Goal: Information Seeking & Learning: Learn about a topic

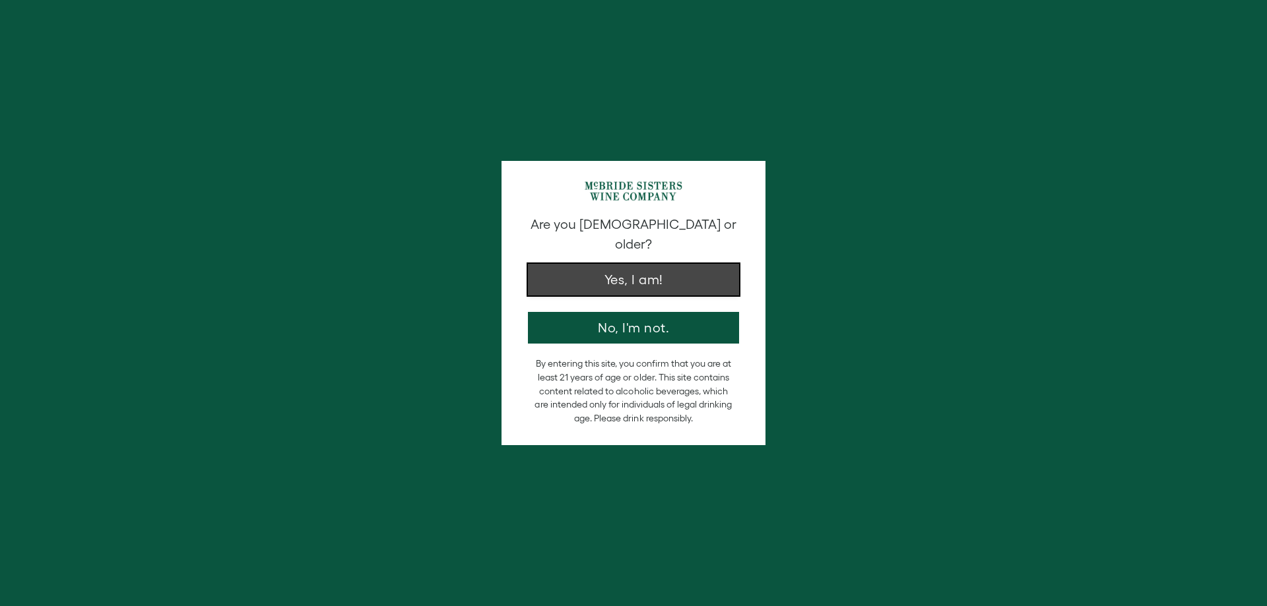
drag, startPoint x: 0, startPoint y: 0, endPoint x: 642, endPoint y: 271, distance: 696.9
click at [642, 271] on button "Yes, I am!" at bounding box center [633, 280] width 211 height 32
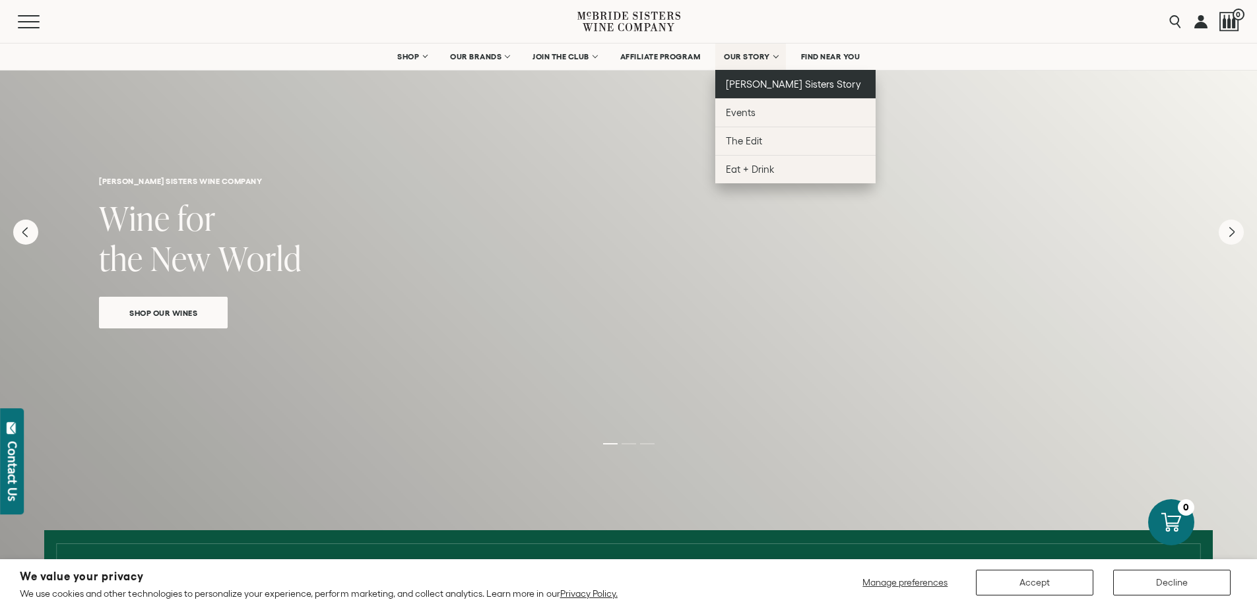
click at [779, 85] on span "[PERSON_NAME] Sisters Story" at bounding box center [793, 84] width 135 height 11
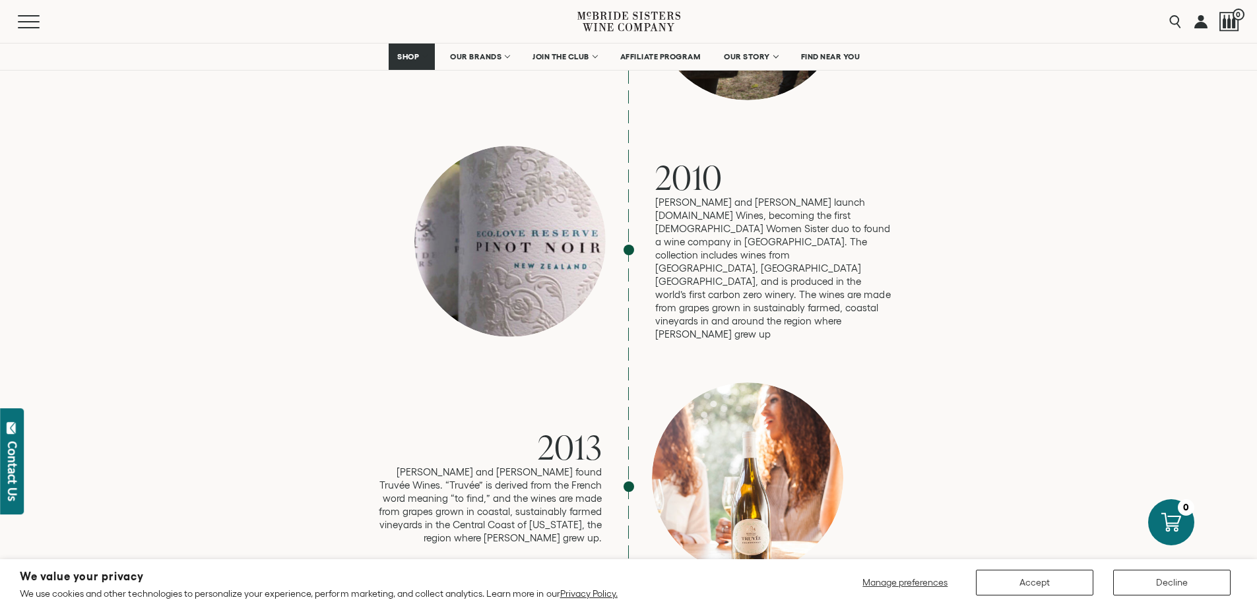
scroll to position [1718, 0]
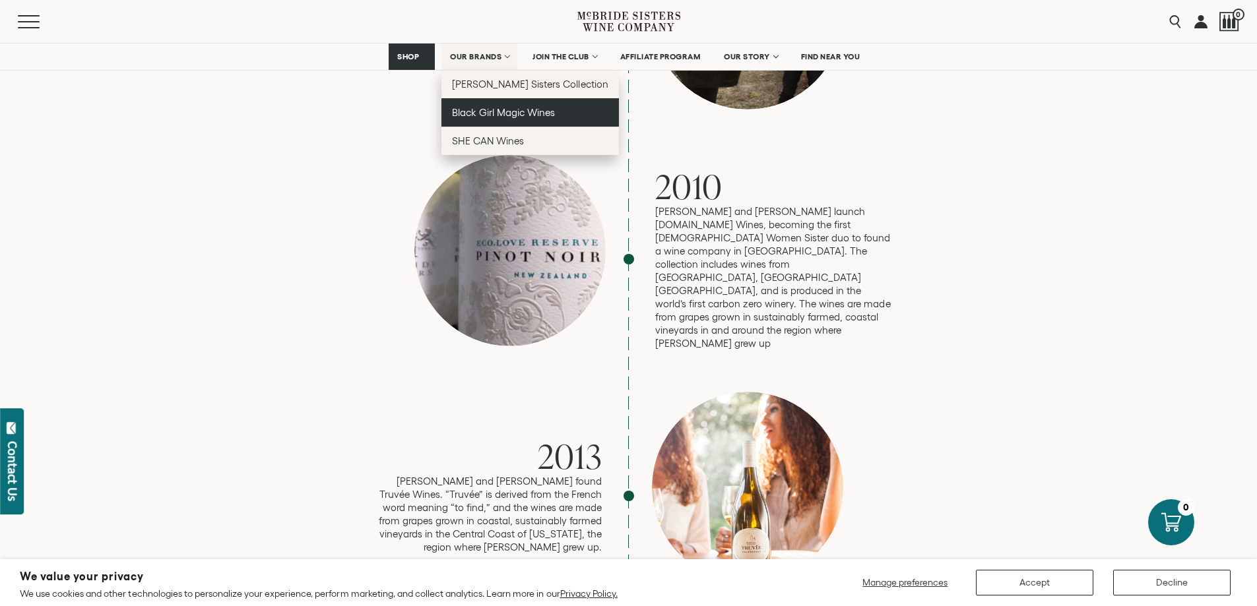
click at [511, 117] on span "Black Girl Magic Wines" at bounding box center [503, 112] width 103 height 11
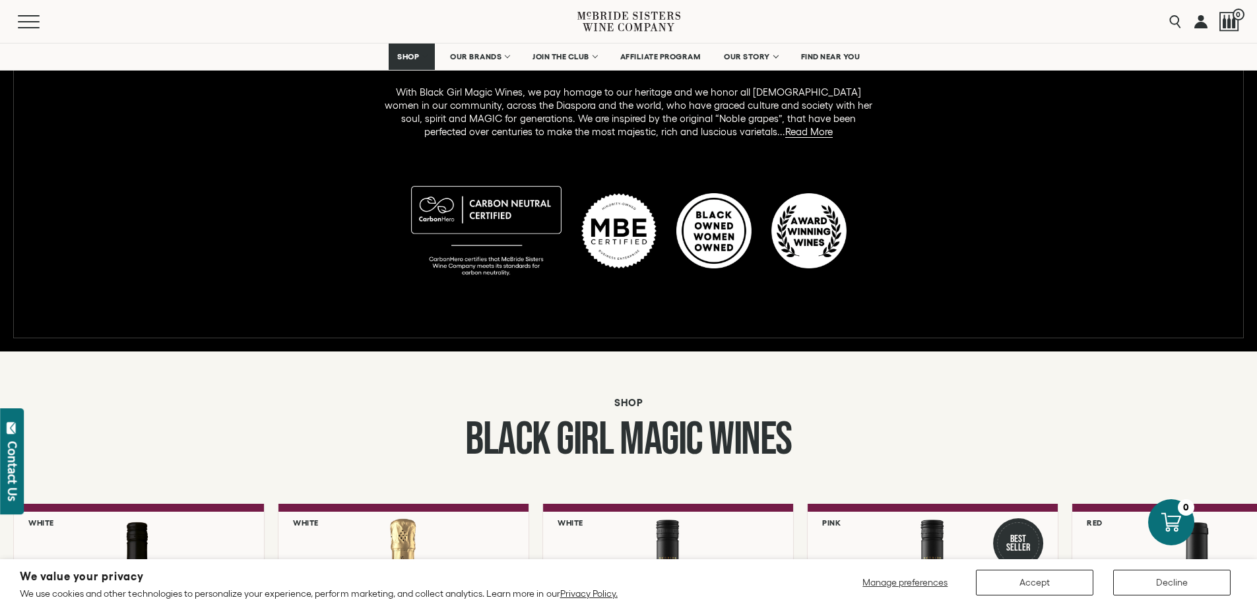
scroll to position [792, 0]
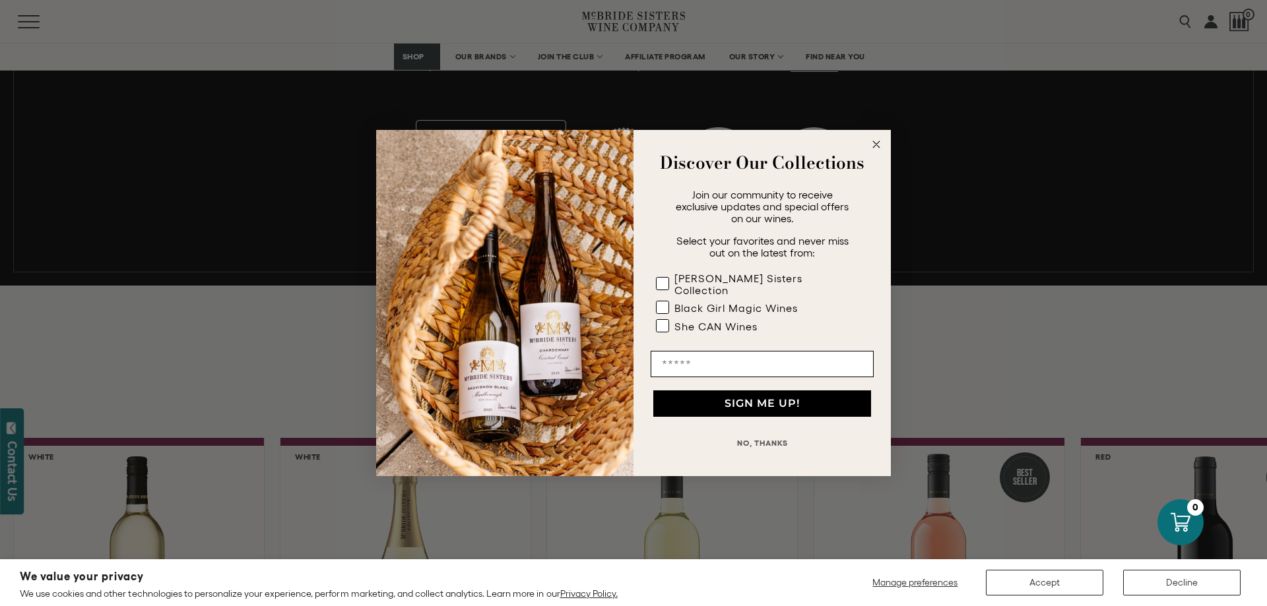
click at [874, 150] on circle "Close dialog" at bounding box center [876, 144] width 15 height 15
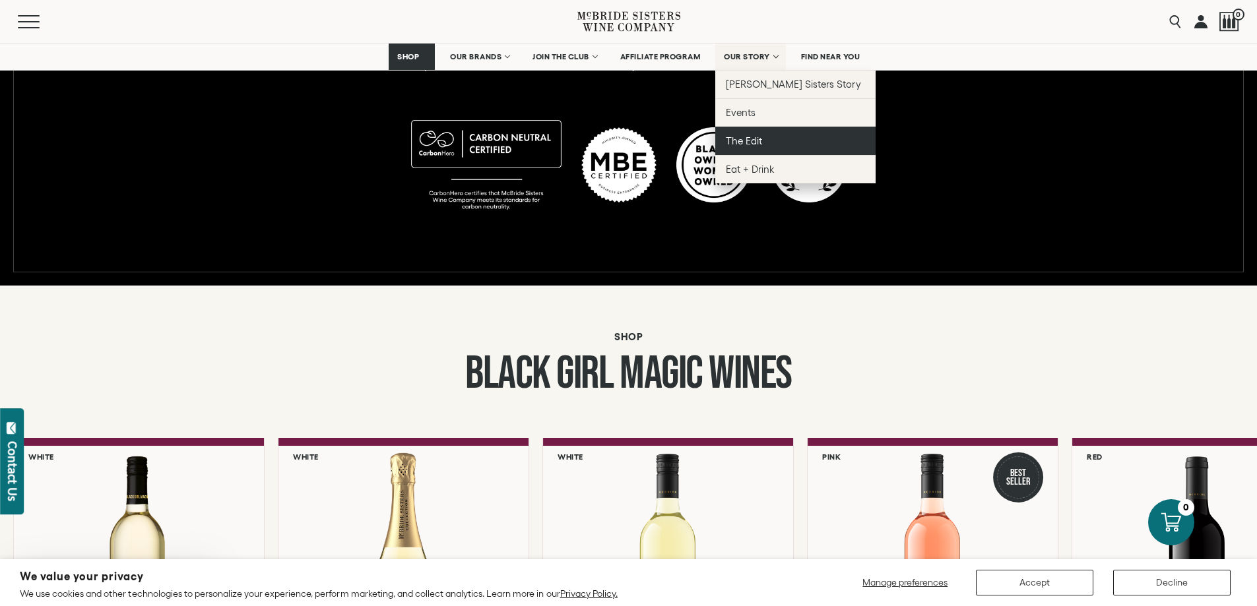
click at [757, 140] on span "The Edit" at bounding box center [744, 140] width 36 height 11
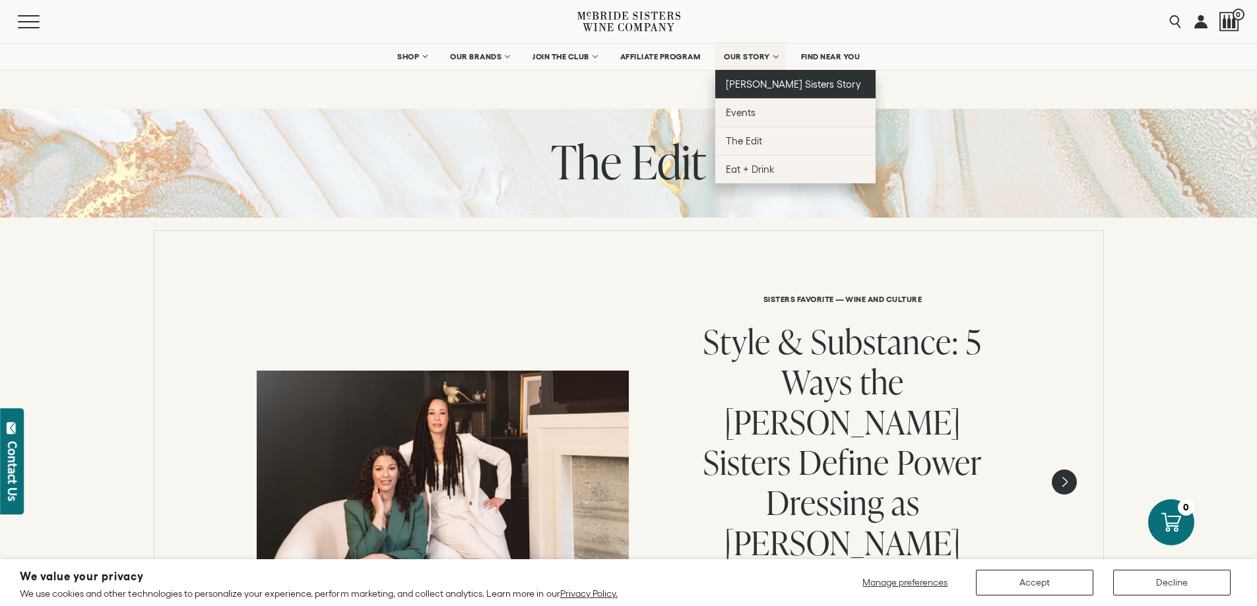
click at [771, 80] on span "[PERSON_NAME] Sisters Story" at bounding box center [793, 84] width 135 height 11
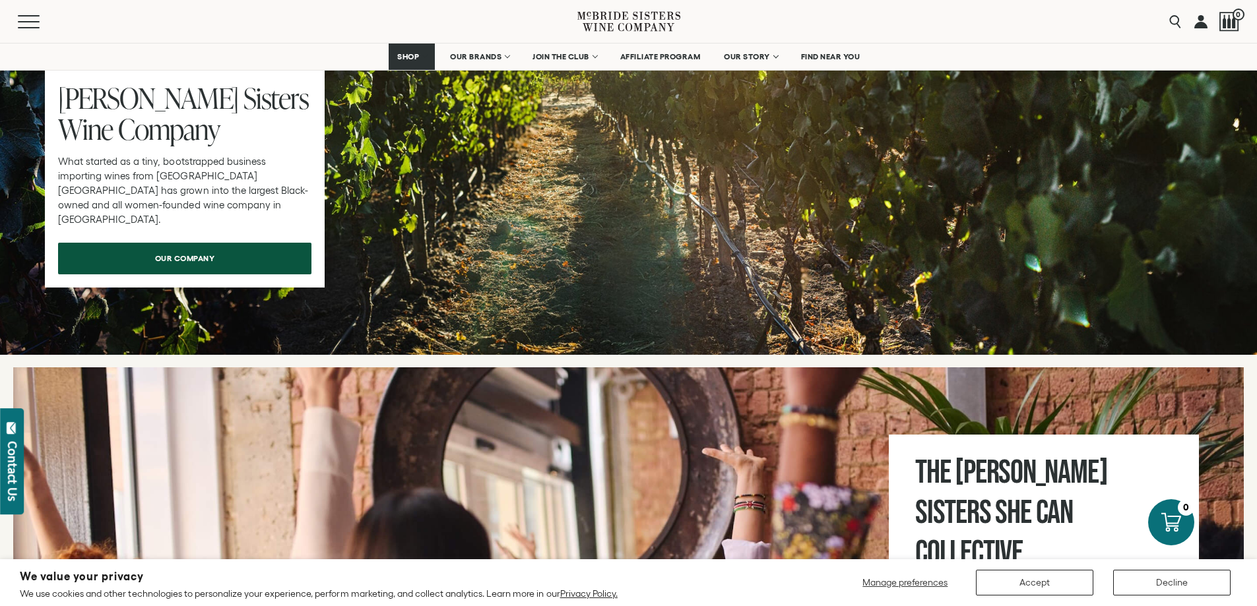
scroll to position [4223, 0]
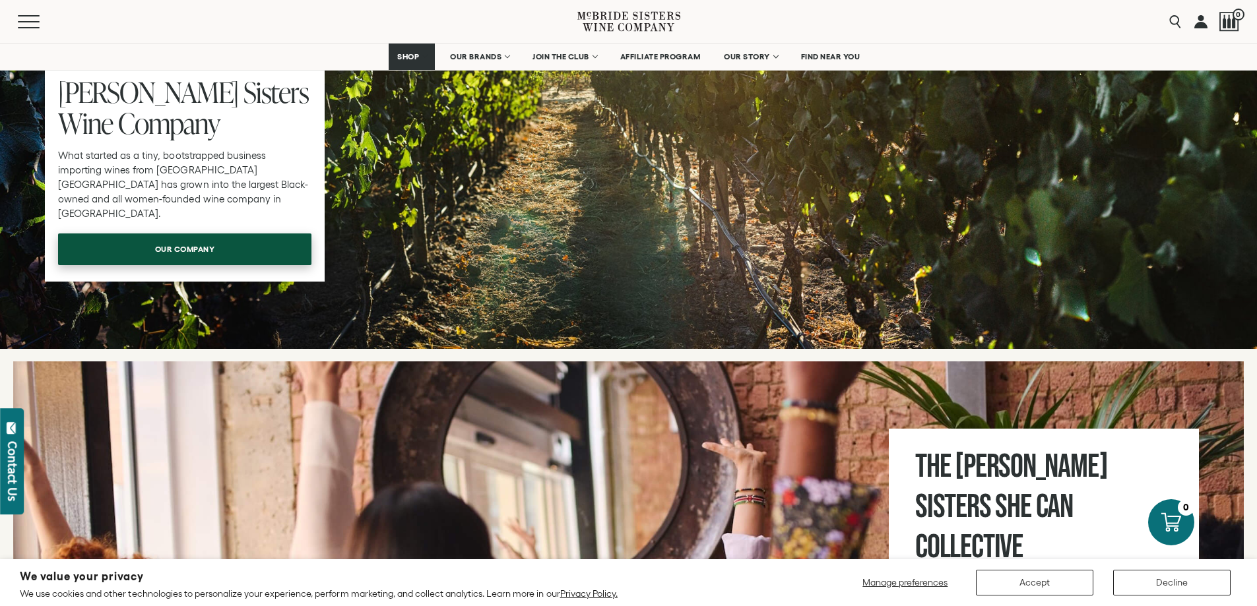
click at [233, 236] on span "our company" at bounding box center [185, 249] width 106 height 26
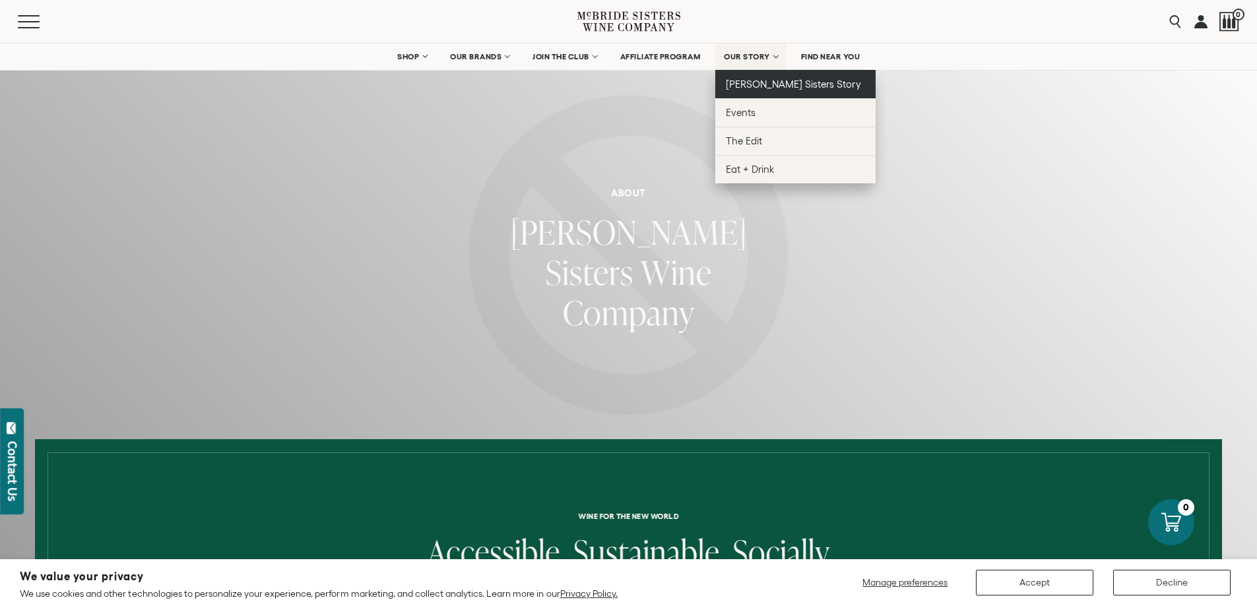
click at [778, 86] on span "[PERSON_NAME] Sisters Story" at bounding box center [793, 84] width 135 height 11
